Goal: Transaction & Acquisition: Purchase product/service

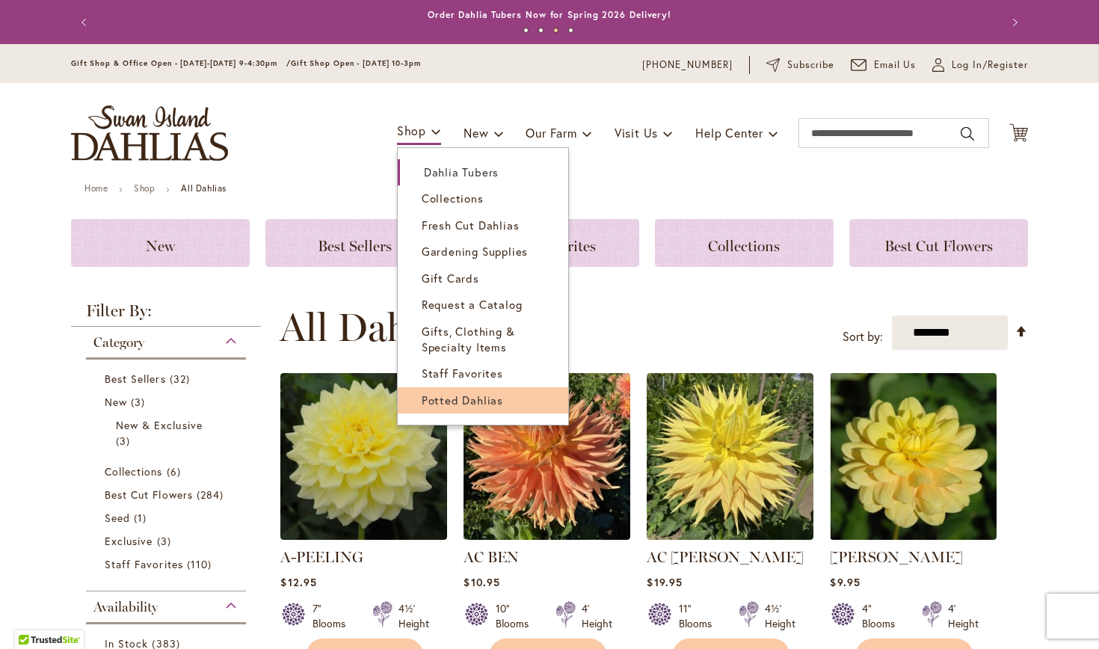
click at [490, 392] on span "Potted Dahlias" at bounding box center [462, 399] width 81 height 15
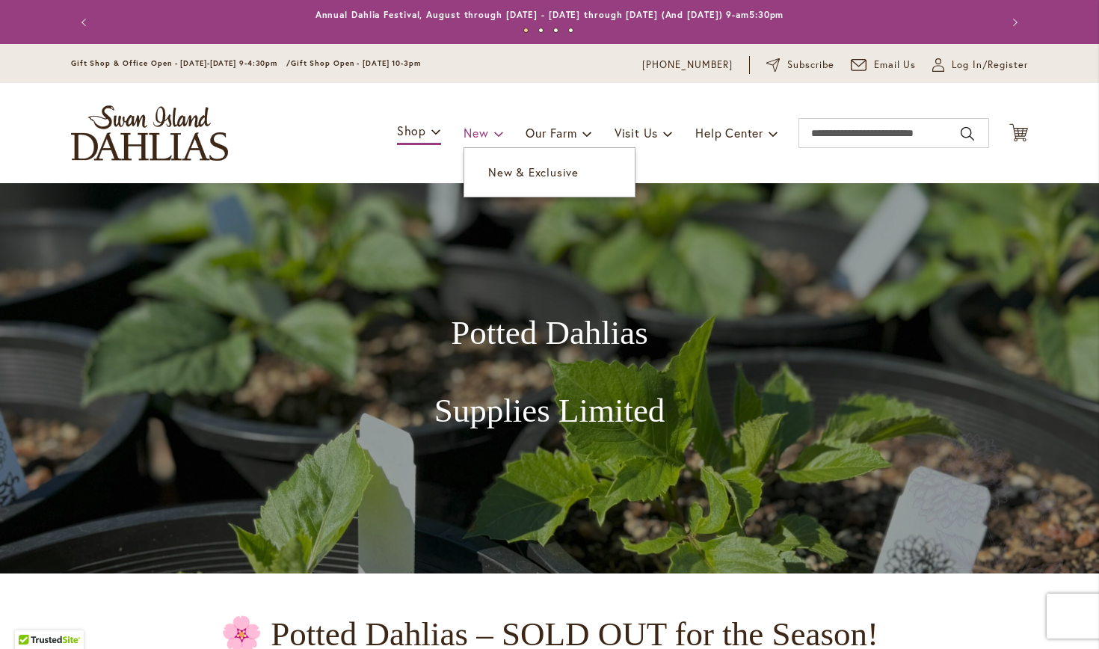
click at [475, 132] on span "New" at bounding box center [475, 133] width 25 height 16
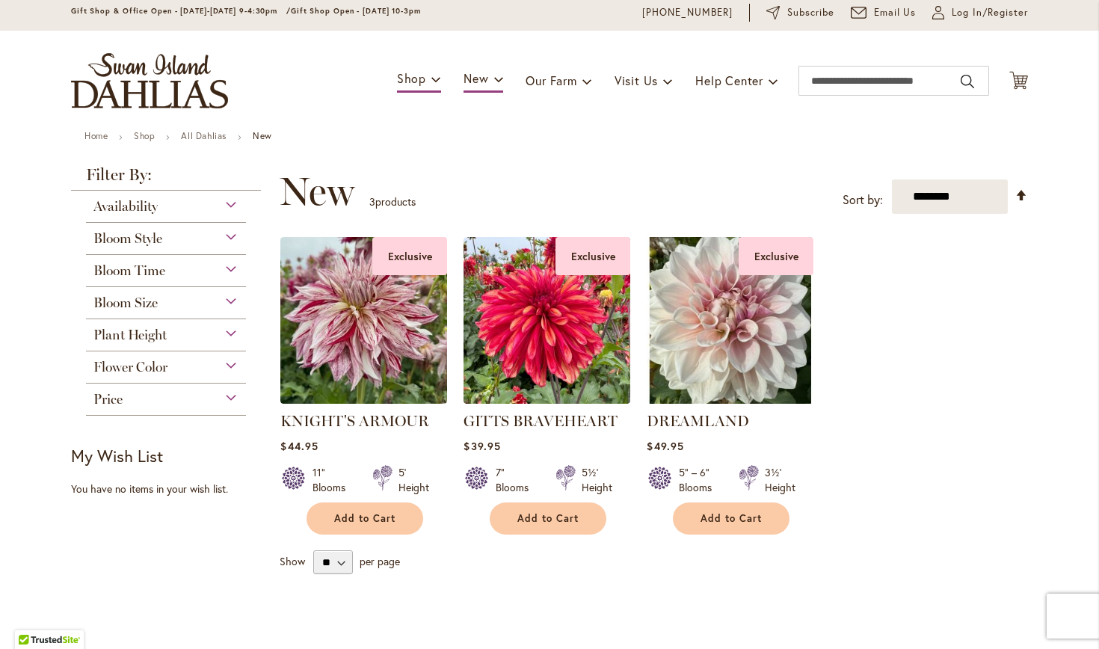
scroll to position [53, 0]
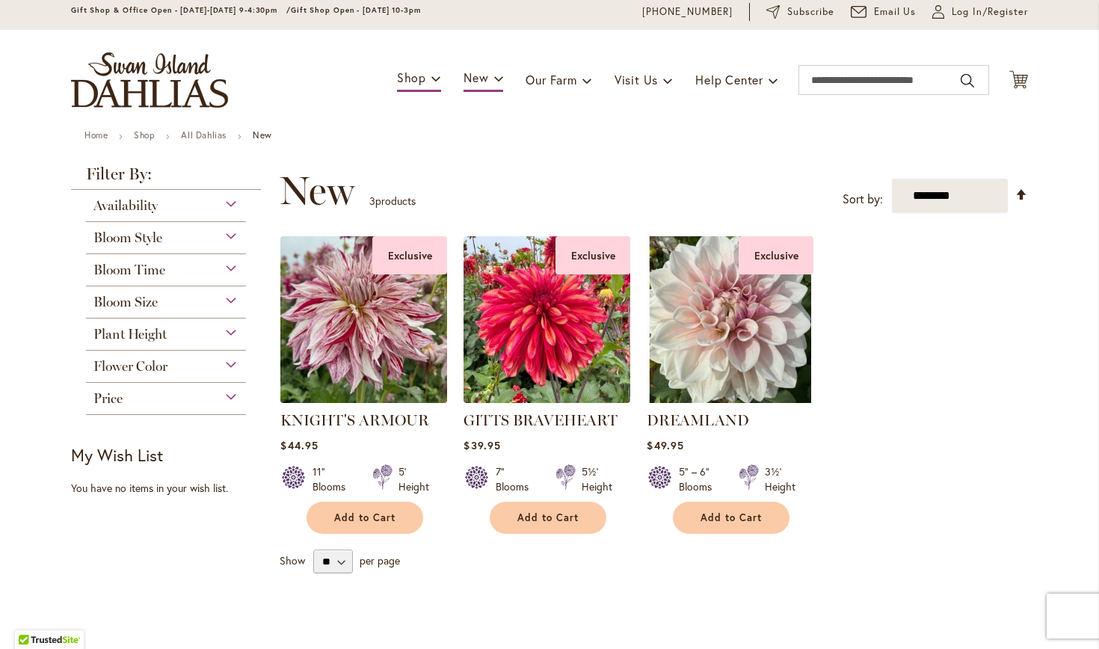
click at [372, 312] on img at bounding box center [364, 319] width 175 height 175
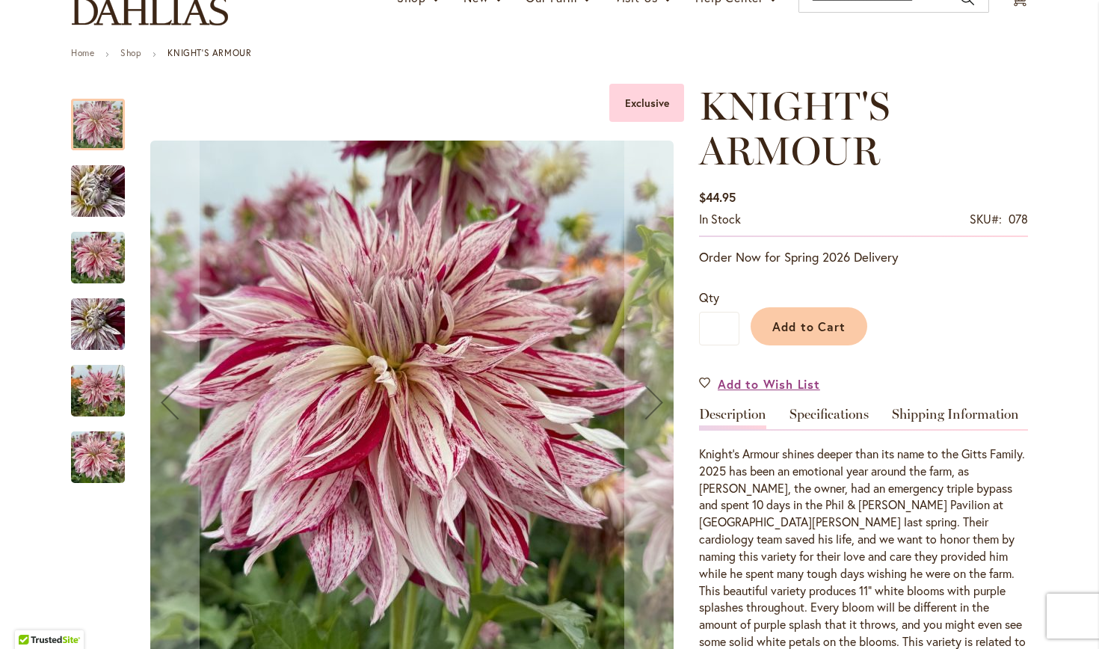
scroll to position [134, 0]
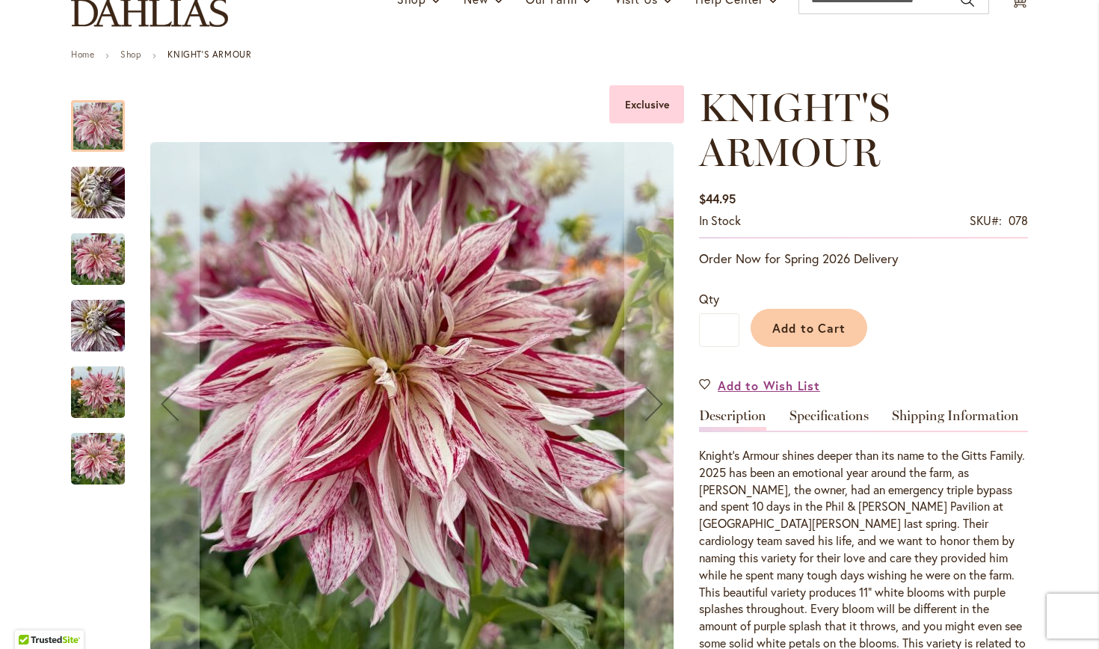
click at [104, 436] on img "KNIGHT'S ARMOUR" at bounding box center [98, 459] width 54 height 72
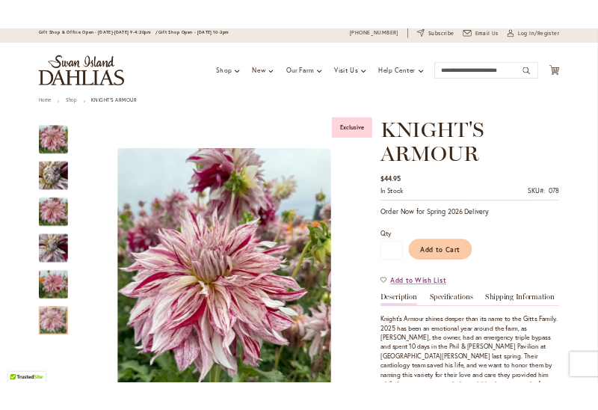
scroll to position [0, 0]
